Goal: Task Accomplishment & Management: Manage account settings

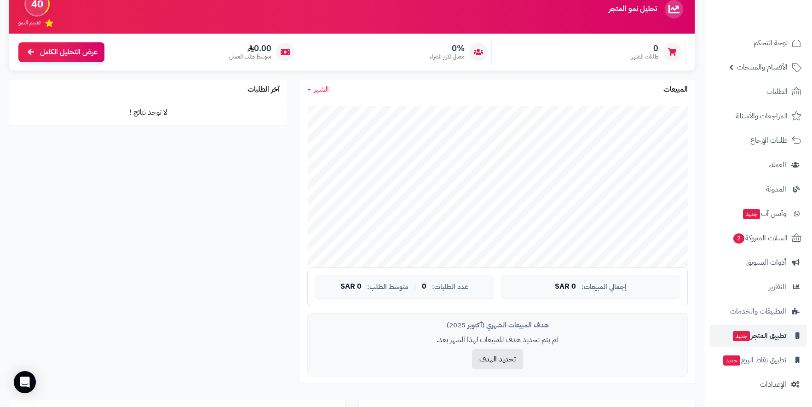
scroll to position [92, 0]
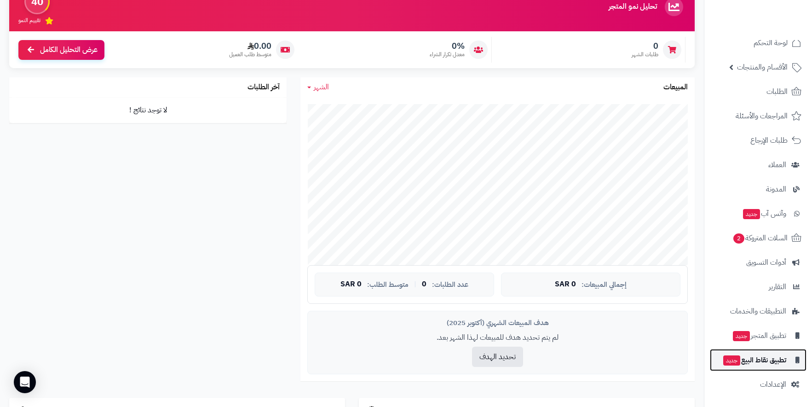
click at [769, 355] on span "تطبيق نقاط البيع جديد" at bounding box center [754, 359] width 64 height 13
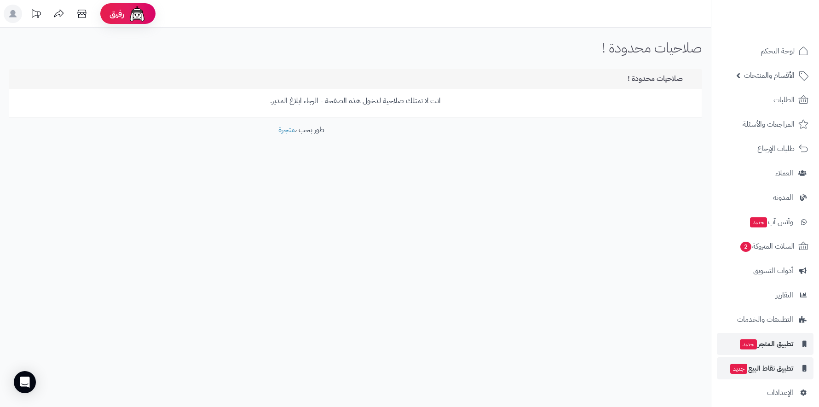
scroll to position [14, 0]
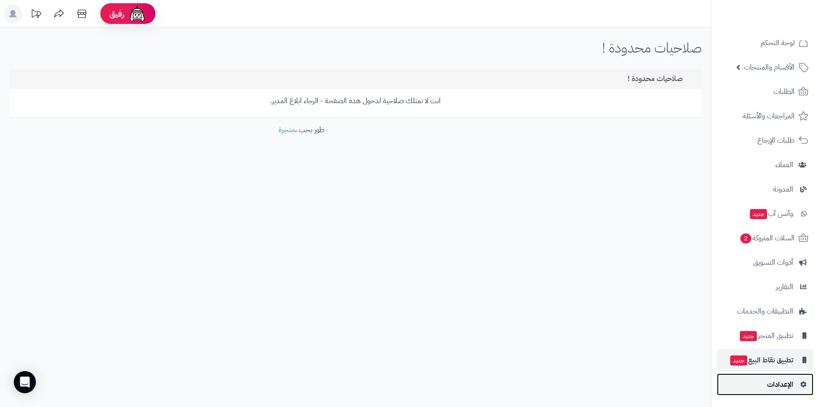
click at [776, 387] on span "الإعدادات" at bounding box center [780, 384] width 26 height 13
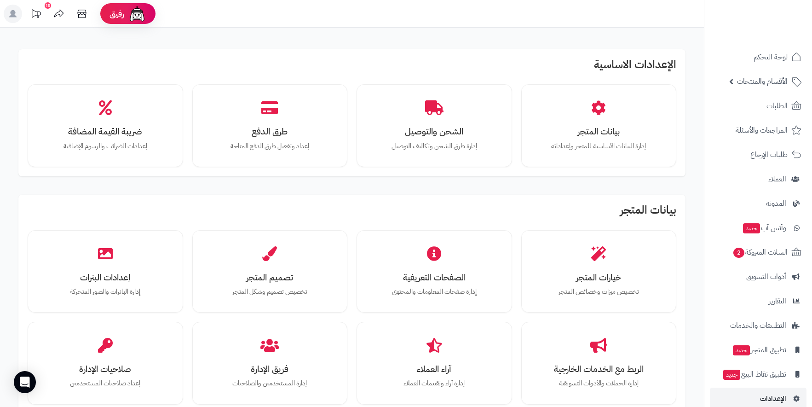
click at [12, 16] on icon at bounding box center [12, 13] width 7 height 7
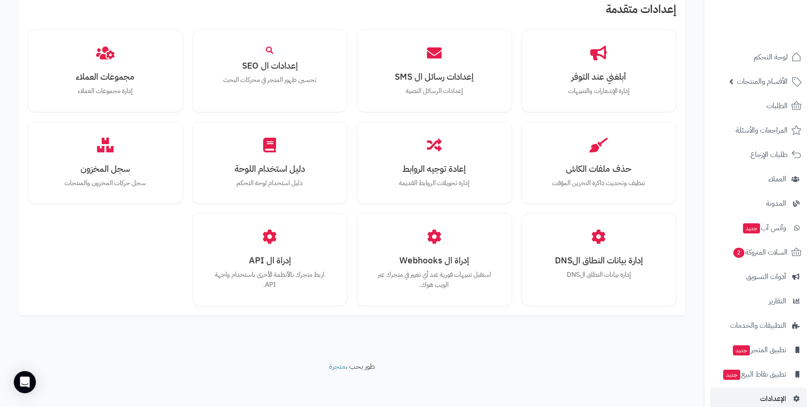
scroll to position [767, 0]
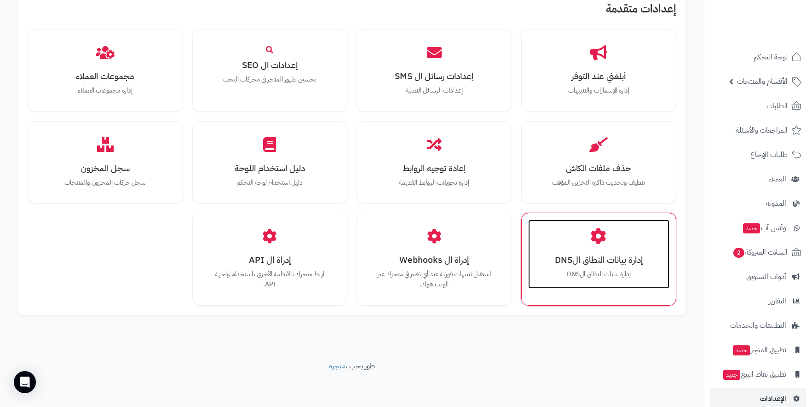
click at [596, 256] on h3 "إدارة بيانات النطاق الDNS" at bounding box center [598, 260] width 123 height 10
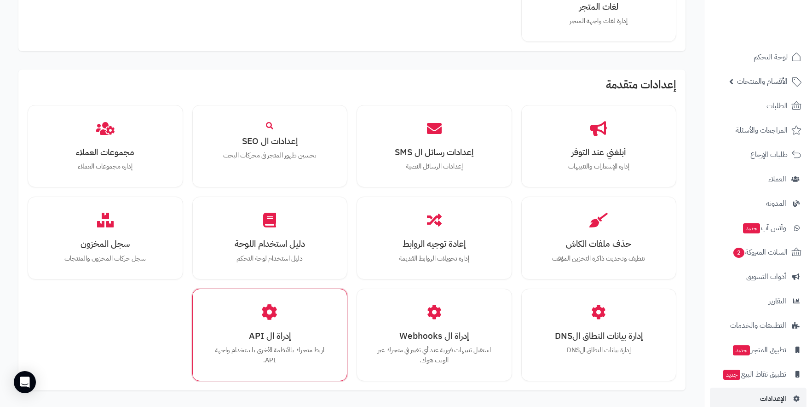
scroll to position [690, 0]
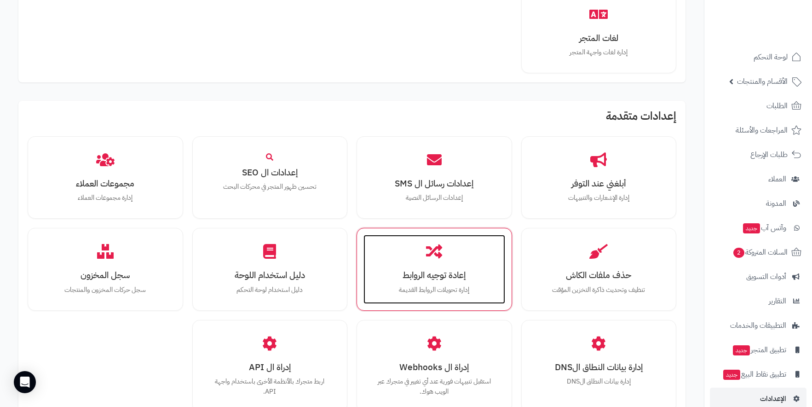
click at [459, 257] on div "إعادة توجيه الروابط إدارة تحويلات الروابط القديمة" at bounding box center [434, 269] width 142 height 69
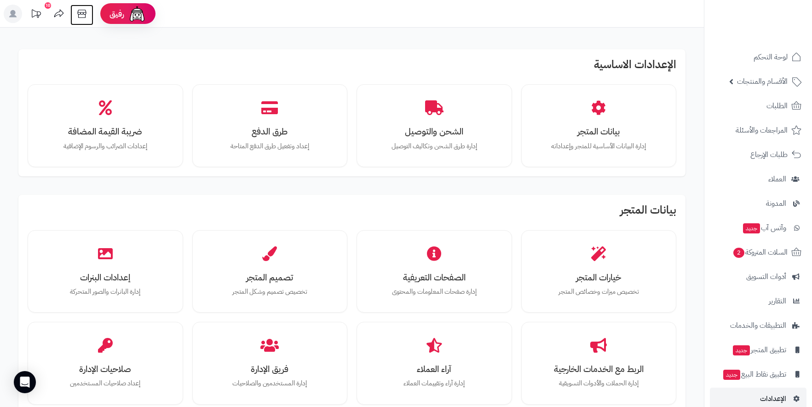
click at [85, 11] on icon at bounding box center [82, 14] width 18 height 18
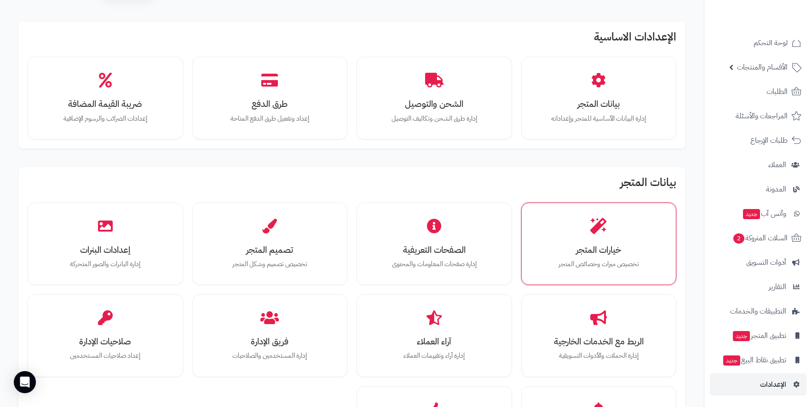
scroll to position [46, 0]
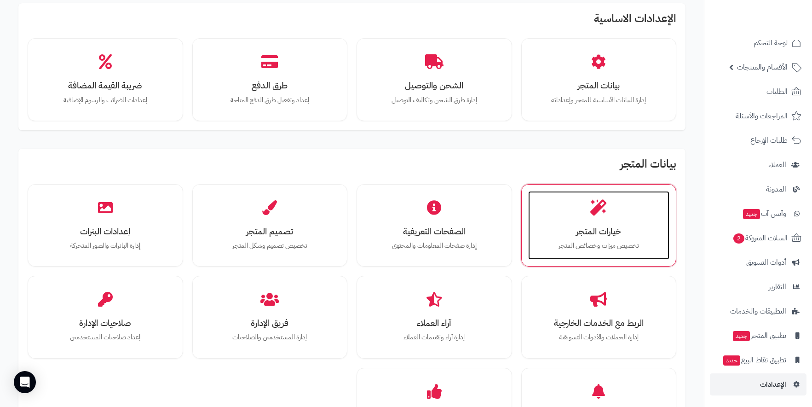
click at [581, 241] on p "تخصيص ميزات وخصائص المتجر" at bounding box center [598, 246] width 123 height 10
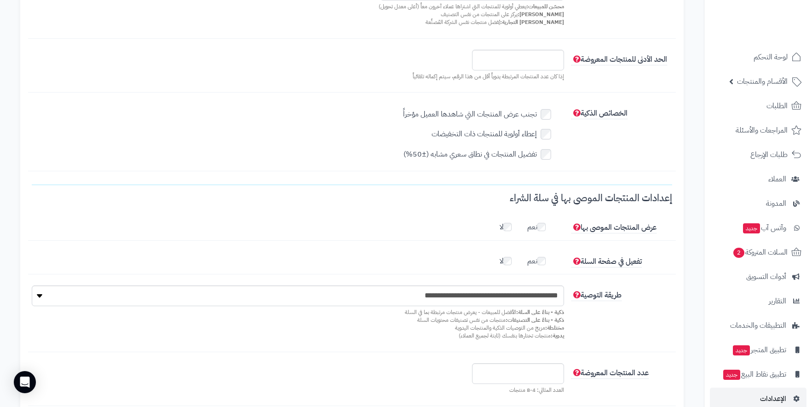
scroll to position [552, 0]
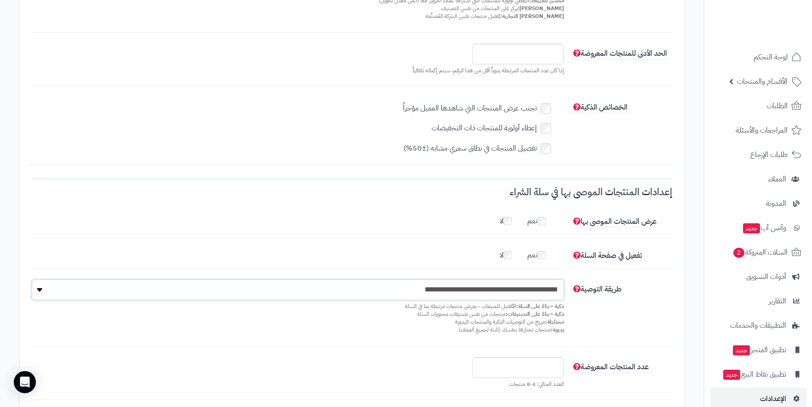
click at [543, 281] on select "**********" at bounding box center [298, 289] width 532 height 21
click at [626, 304] on div "**********" at bounding box center [352, 312] width 648 height 66
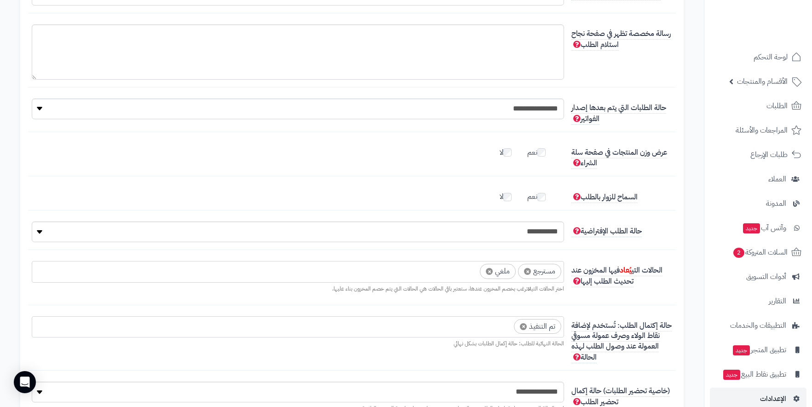
scroll to position [1840, 0]
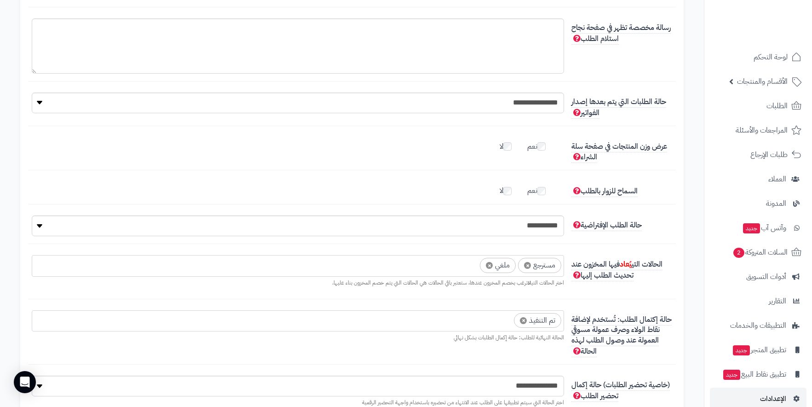
click at [464, 313] on ul "× تم التنفيذ" at bounding box center [297, 318] width 531 height 17
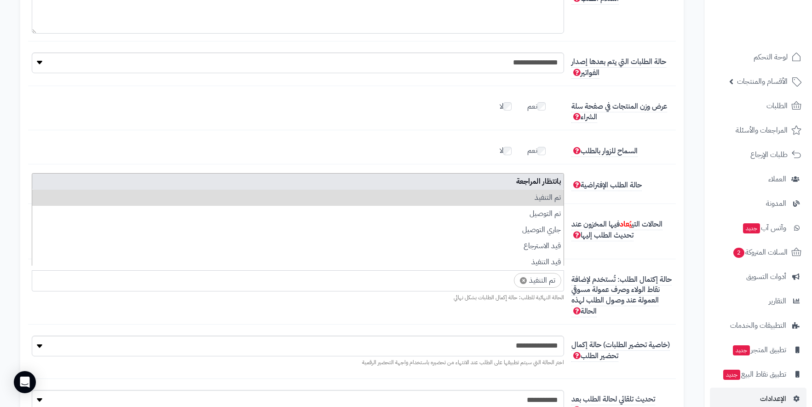
scroll to position [1886, 0]
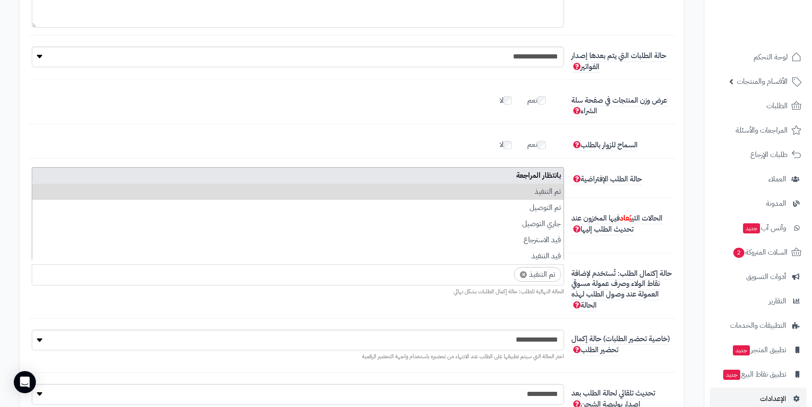
click at [629, 244] on div "**********" at bounding box center [352, 231] width 648 height 44
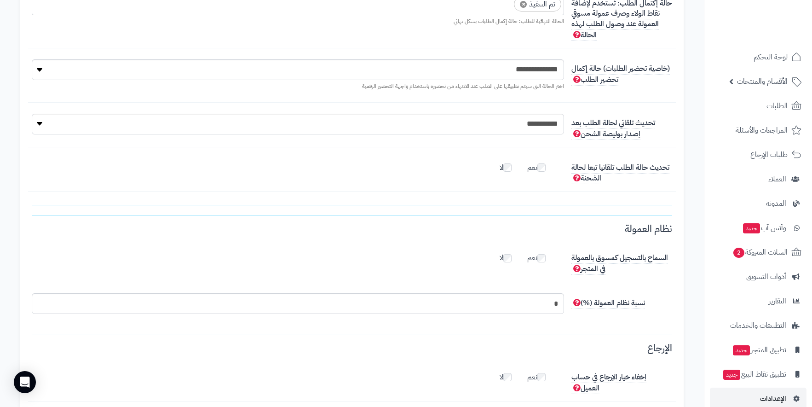
scroll to position [2162, 0]
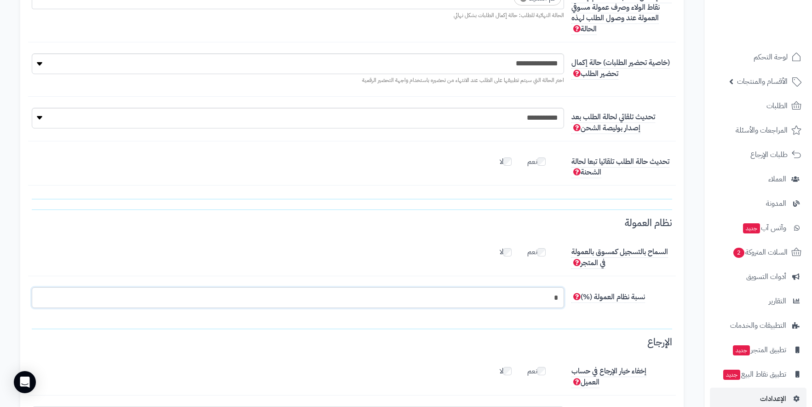
drag, startPoint x: 550, startPoint y: 294, endPoint x: 565, endPoint y: 294, distance: 15.2
click at [565, 294] on div "*" at bounding box center [298, 297] width 540 height 21
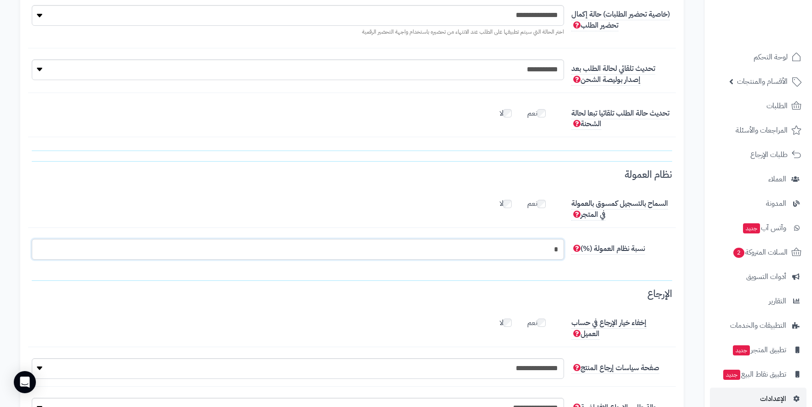
scroll to position [2254, 0]
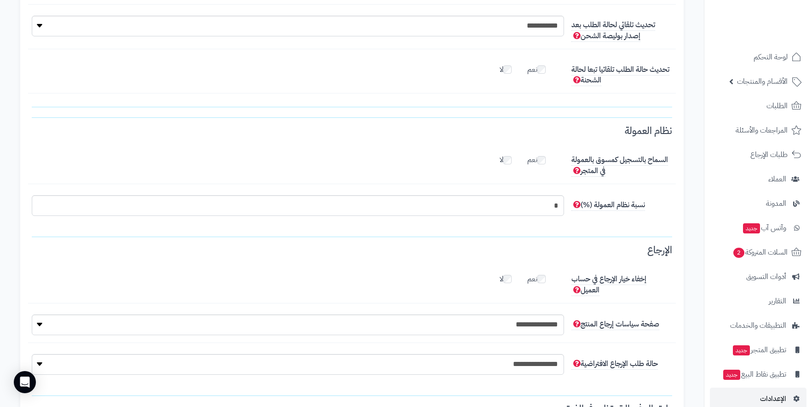
click at [647, 245] on h3 "الإرجاع" at bounding box center [352, 254] width 640 height 18
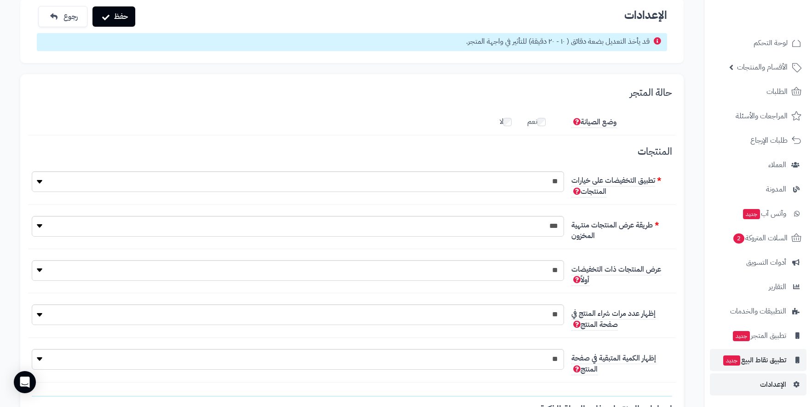
scroll to position [46, 0]
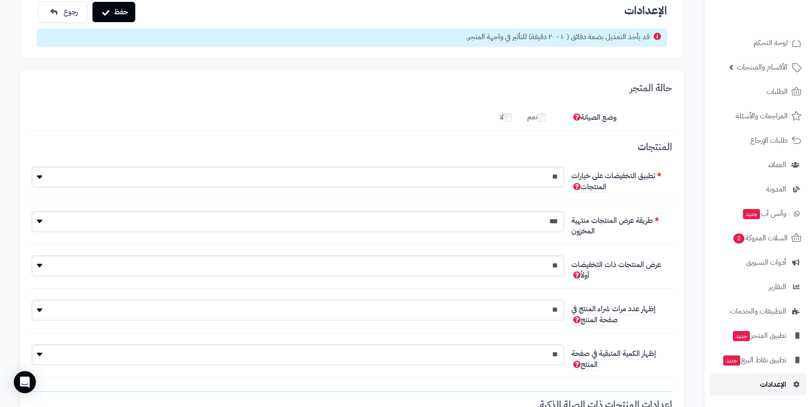
click at [774, 384] on span "الإعدادات" at bounding box center [773, 384] width 26 height 13
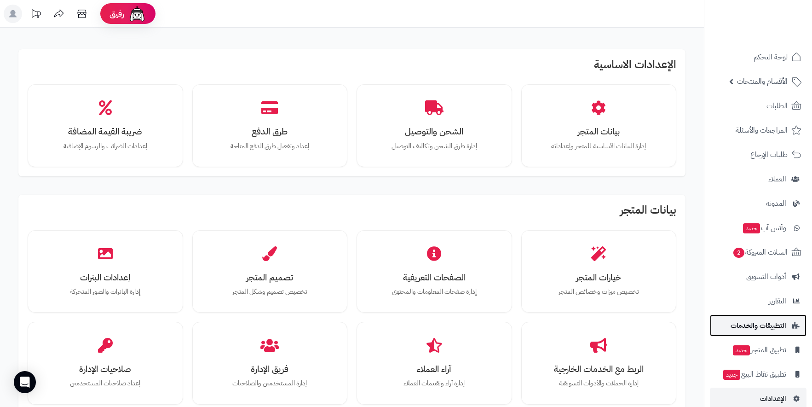
click at [781, 320] on span "التطبيقات والخدمات" at bounding box center [758, 325] width 56 height 13
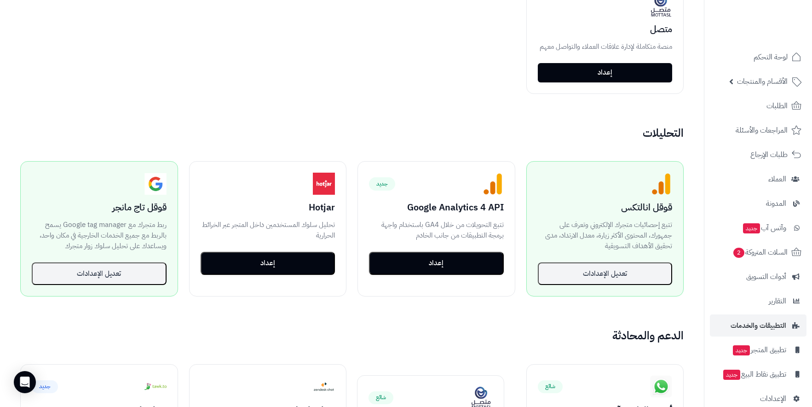
scroll to position [512, 0]
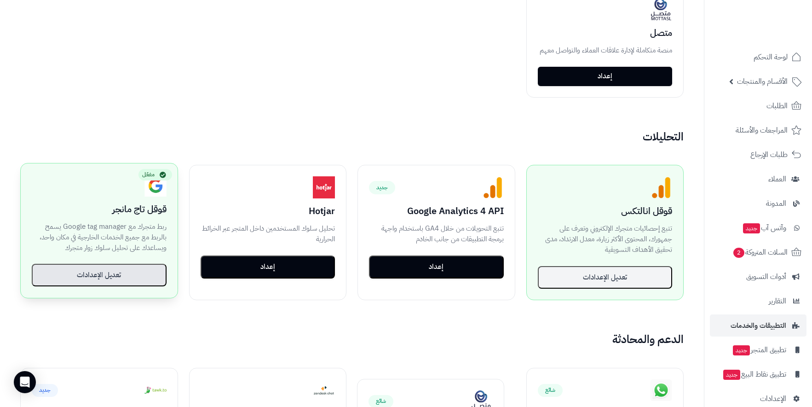
click at [108, 281] on button "تعديل الإعدادات" at bounding box center [99, 275] width 135 height 23
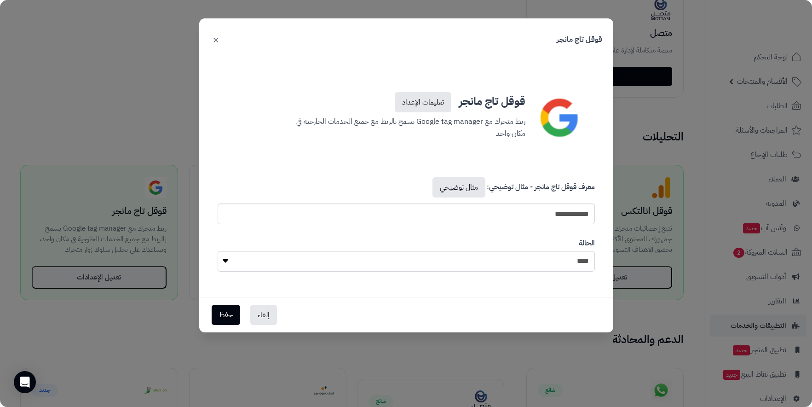
click at [637, 142] on div "**********" at bounding box center [406, 203] width 812 height 407
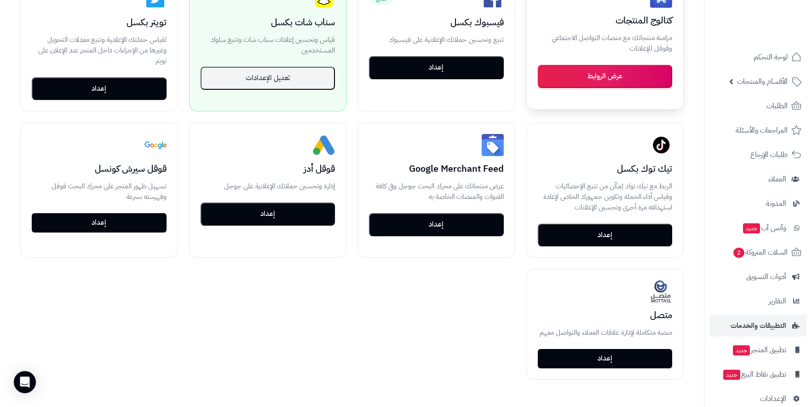
scroll to position [236, 0]
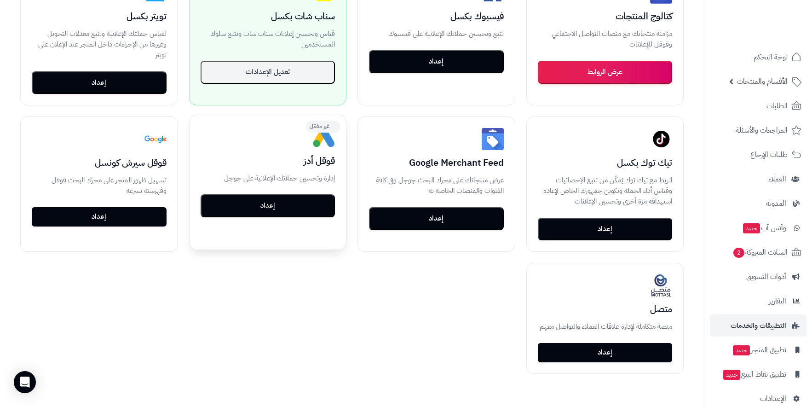
click at [297, 212] on button "إعداد" at bounding box center [268, 205] width 135 height 23
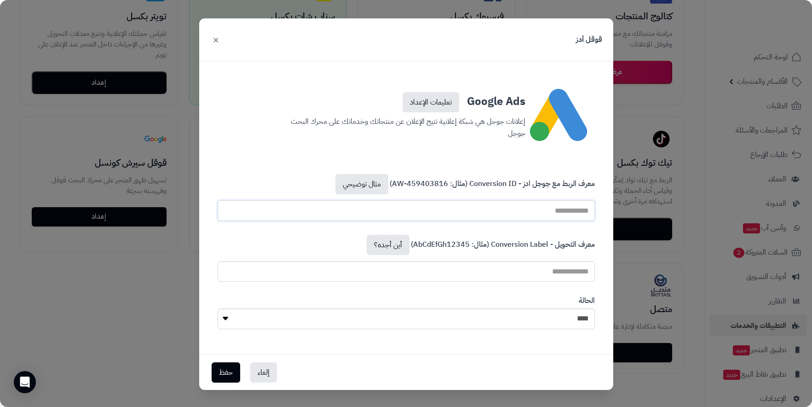
click at [505, 201] on input "معرف الربط مع جوجل ادز - Conversion ID (مثال: AW-459403816) مثال توضيحي" at bounding box center [406, 210] width 377 height 21
click at [443, 96] on link "تعليمات الإعداد" at bounding box center [430, 102] width 57 height 20
click at [660, 25] on div "قوقل أدز × Google Ads تعليمات الإعداد إعلانات جوجل هي شبكة إعلانية تتيح الإعلان…" at bounding box center [406, 203] width 812 height 407
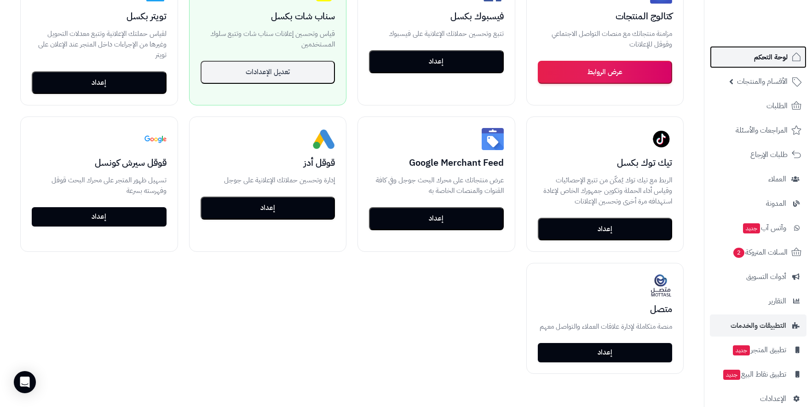
drag, startPoint x: 749, startPoint y: 55, endPoint x: 741, endPoint y: 56, distance: 8.3
click at [749, 55] on link "لوحة التحكم" at bounding box center [758, 57] width 97 height 22
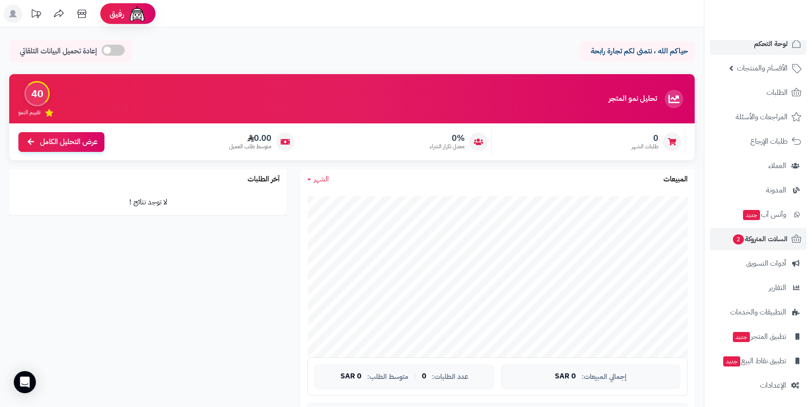
scroll to position [14, 0]
click at [757, 385] on link "الإعدادات" at bounding box center [758, 384] width 97 height 22
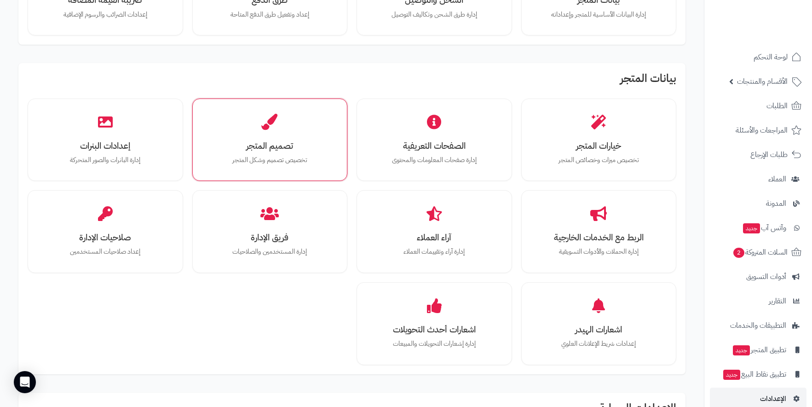
scroll to position [138, 0]
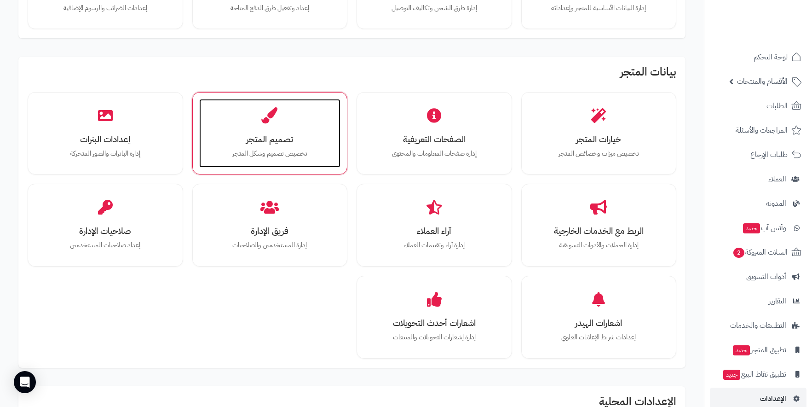
click at [241, 139] on h3 "تصميم المتجر" at bounding box center [269, 139] width 123 height 10
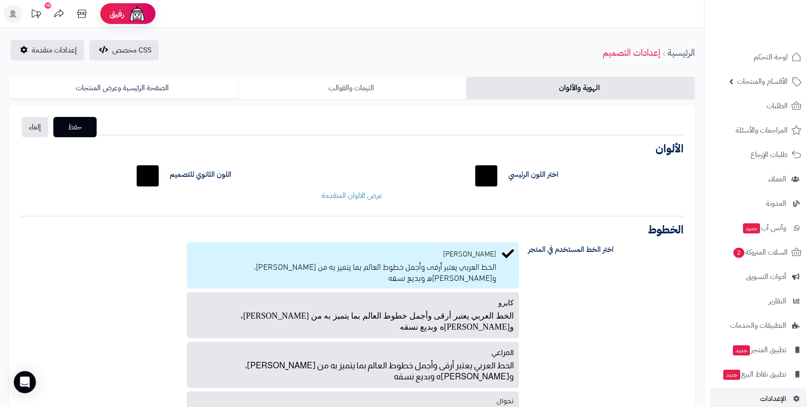
click at [381, 88] on link "الثيمات والقوالب" at bounding box center [352, 88] width 229 height 22
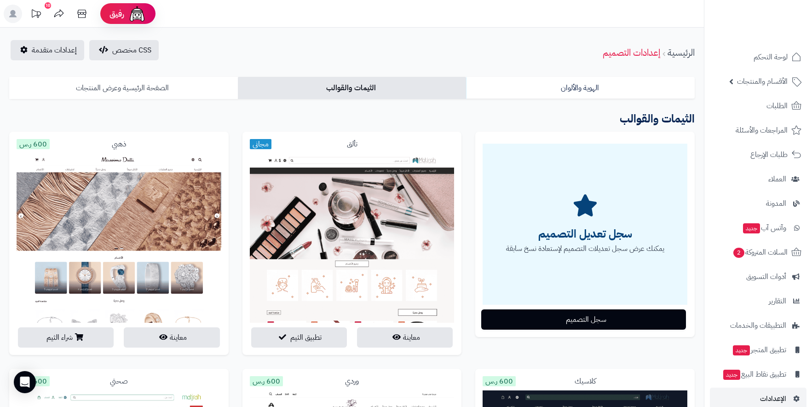
click at [172, 91] on link "الصفحة الرئيسية وعرض المنتجات" at bounding box center [123, 88] width 229 height 22
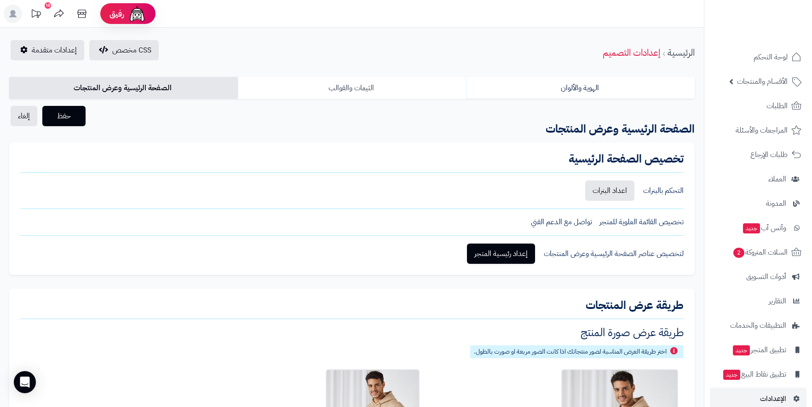
click at [328, 80] on link "الثيمات والقوالب" at bounding box center [352, 88] width 229 height 22
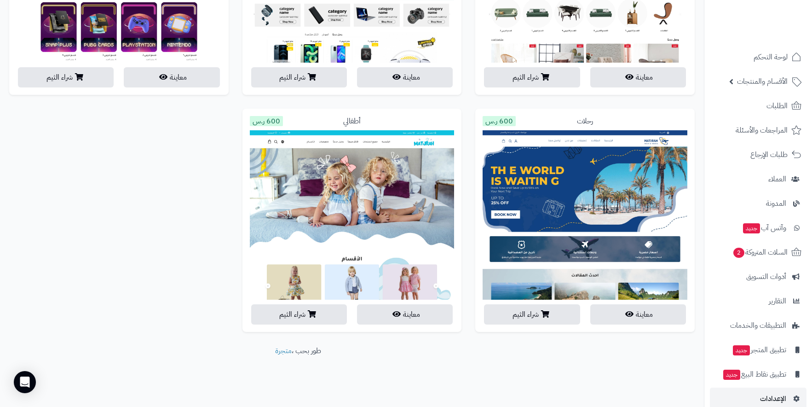
scroll to position [1921, 0]
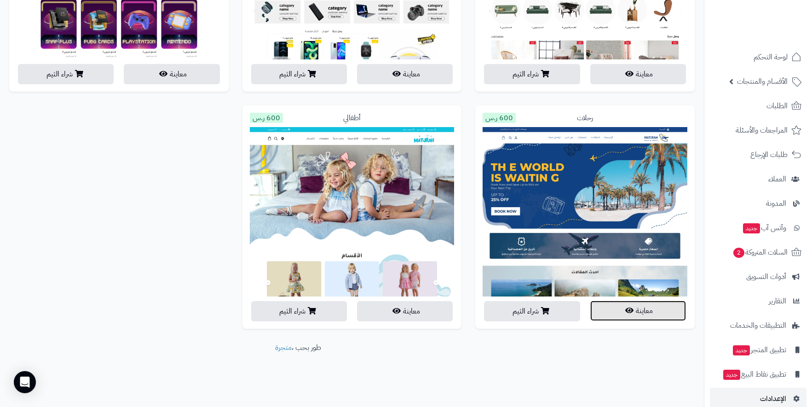
click at [634, 316] on button "معاينة" at bounding box center [638, 310] width 96 height 20
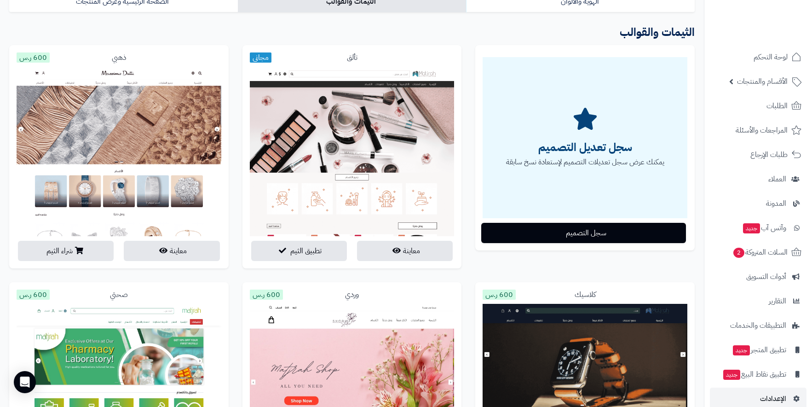
scroll to position [81, 0]
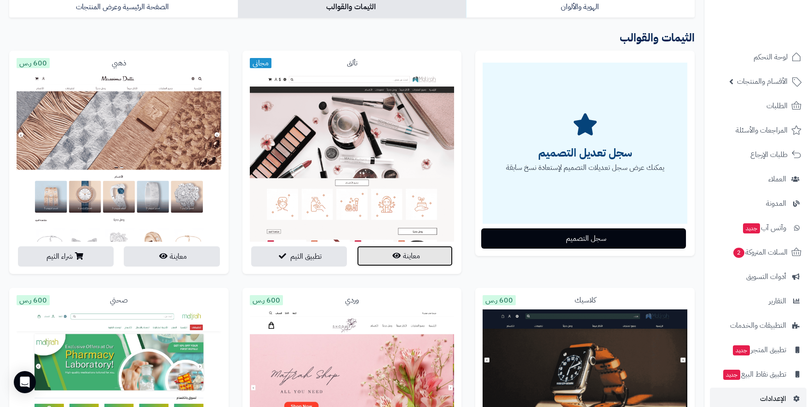
click at [401, 254] on button "معاينة" at bounding box center [405, 256] width 96 height 20
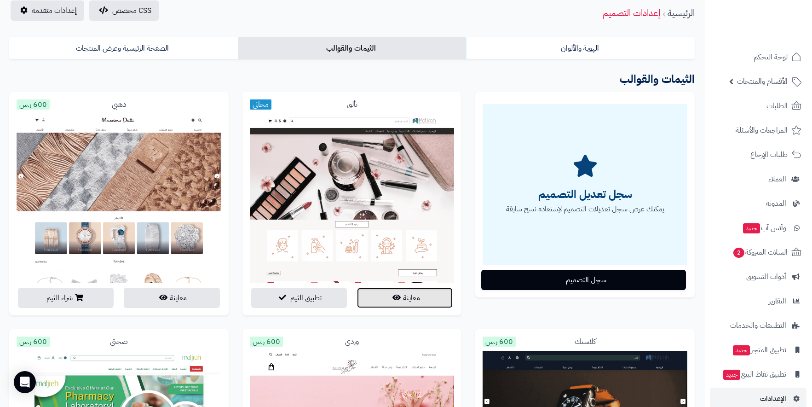
scroll to position [35, 0]
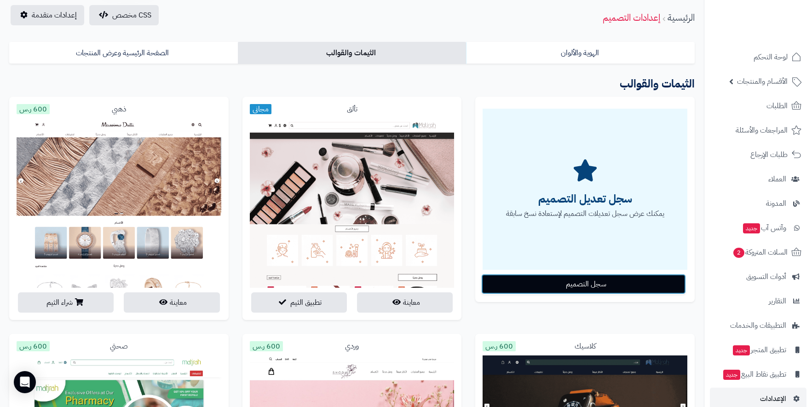
click at [561, 281] on button "سجل التصميم" at bounding box center [583, 284] width 205 height 20
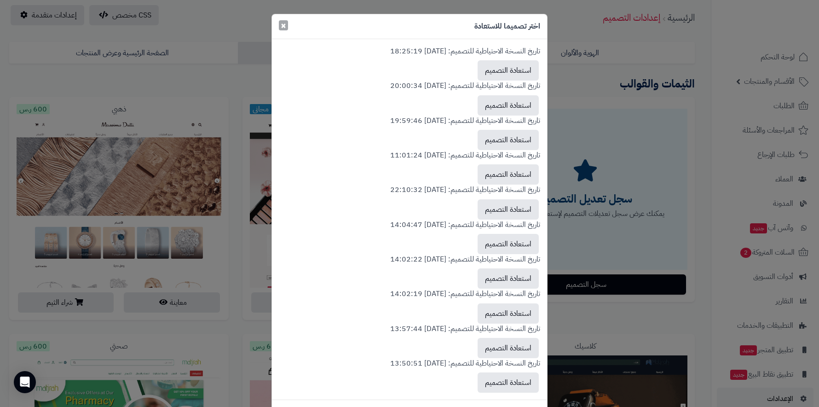
click at [286, 25] on span "×" at bounding box center [284, 25] width 6 height 14
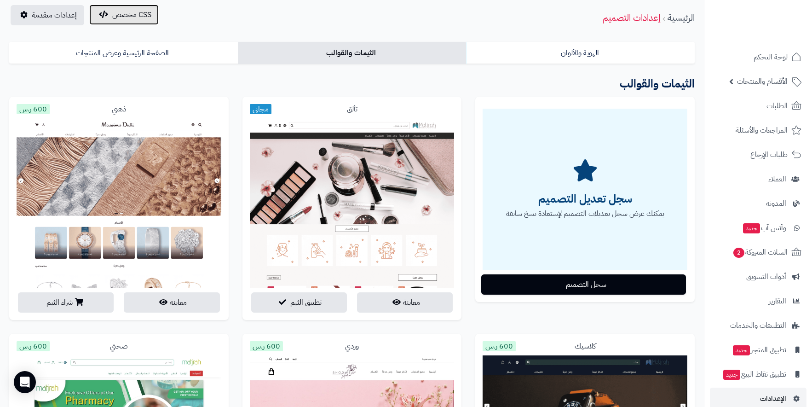
click at [103, 15] on icon "button" at bounding box center [103, 14] width 9 height 7
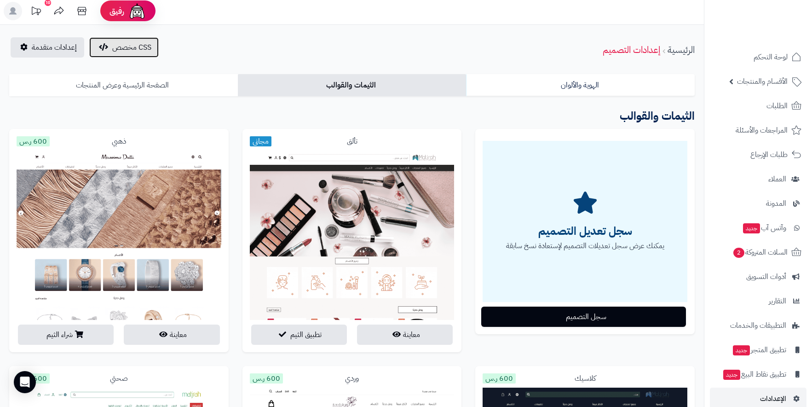
scroll to position [0, 0]
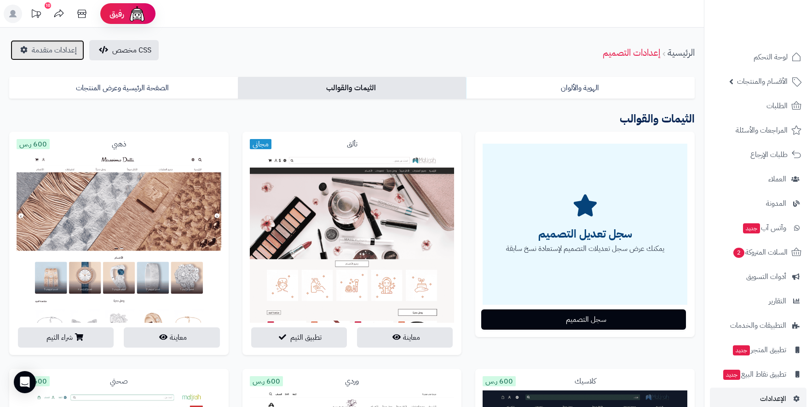
click at [82, 47] on link "إعدادات متقدمة" at bounding box center [48, 50] width 74 height 20
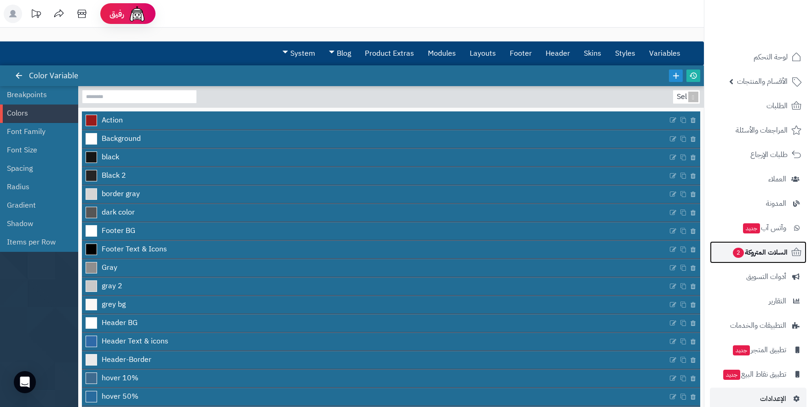
click at [750, 256] on span "السلات المتروكة 2" at bounding box center [760, 252] width 56 height 13
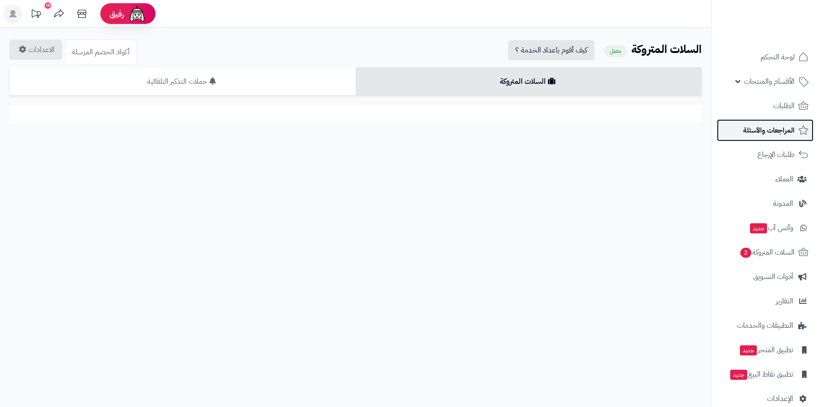
click at [778, 134] on span "المراجعات والأسئلة" at bounding box center [769, 130] width 52 height 13
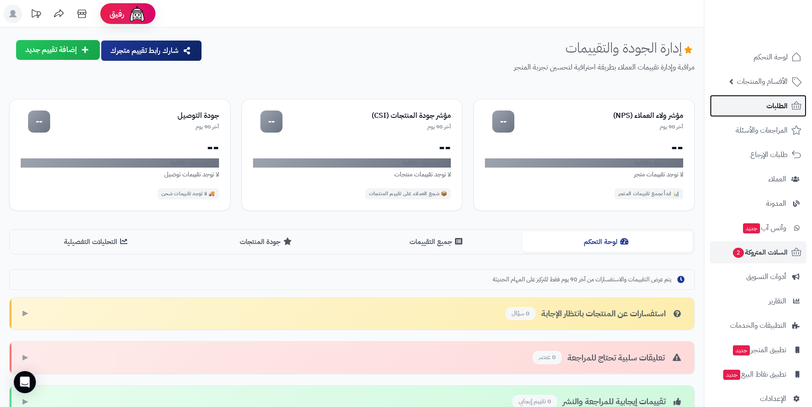
click at [767, 111] on span "الطلبات" at bounding box center [776, 105] width 21 height 13
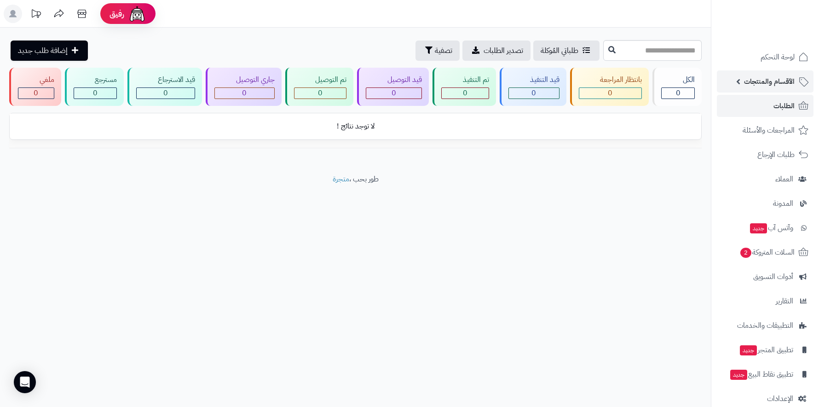
click at [783, 80] on span "الأقسام والمنتجات" at bounding box center [769, 81] width 51 height 13
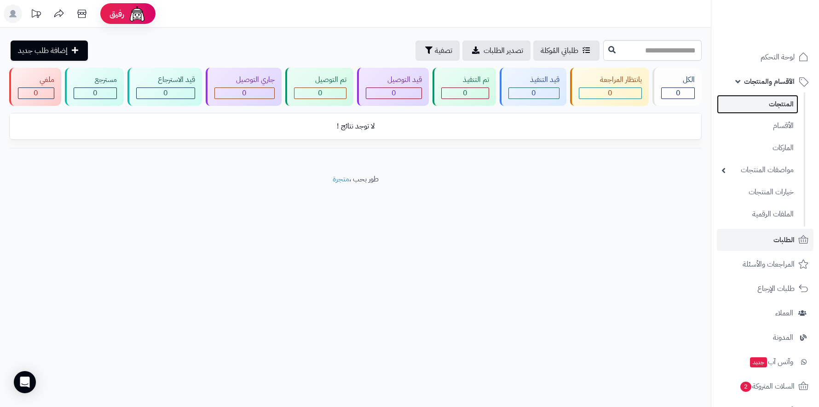
click at [778, 99] on link "المنتجات" at bounding box center [757, 104] width 81 height 19
